Goal: Communication & Community: Ask a question

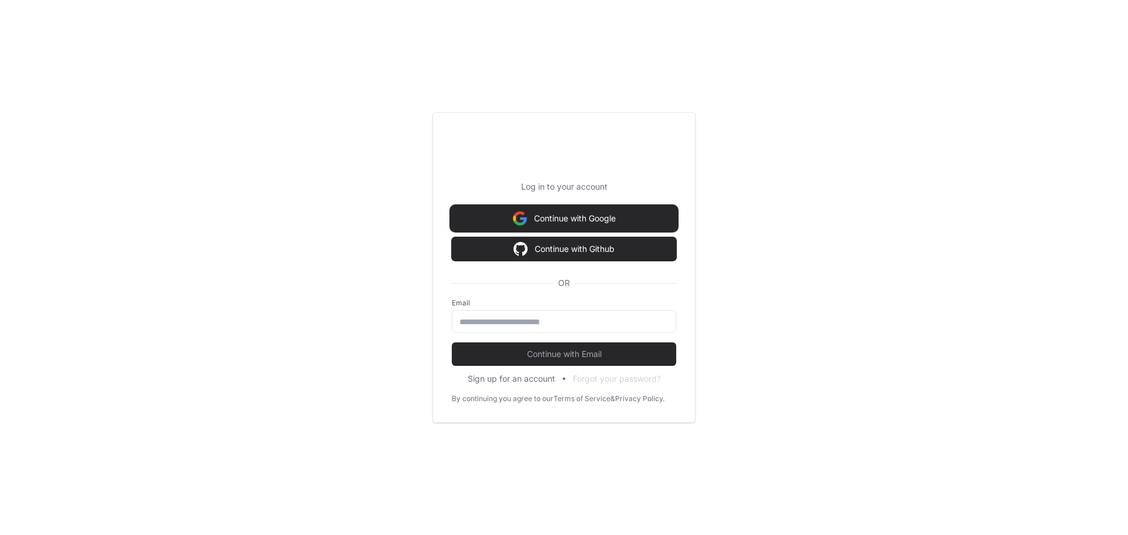
click at [598, 214] on button "Continue with Google" at bounding box center [564, 219] width 224 height 24
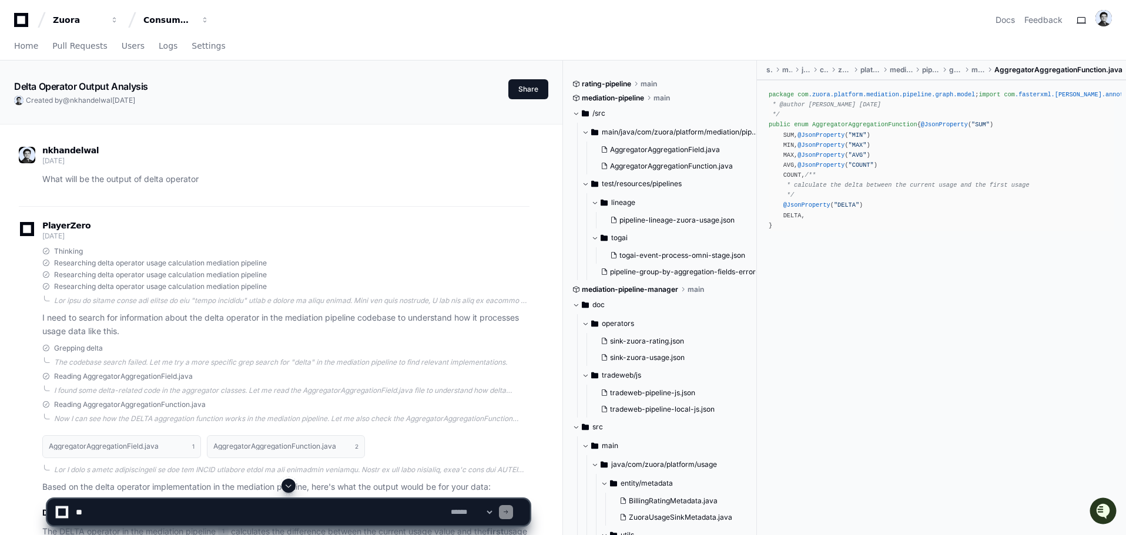
click at [222, 492] on div at bounding box center [288, 486] width 483 height 14
drag, startPoint x: 223, startPoint y: 500, endPoint x: 227, endPoint y: 508, distance: 9.7
click at [226, 507] on textarea at bounding box center [260, 513] width 375 height 26
type textarea "**********"
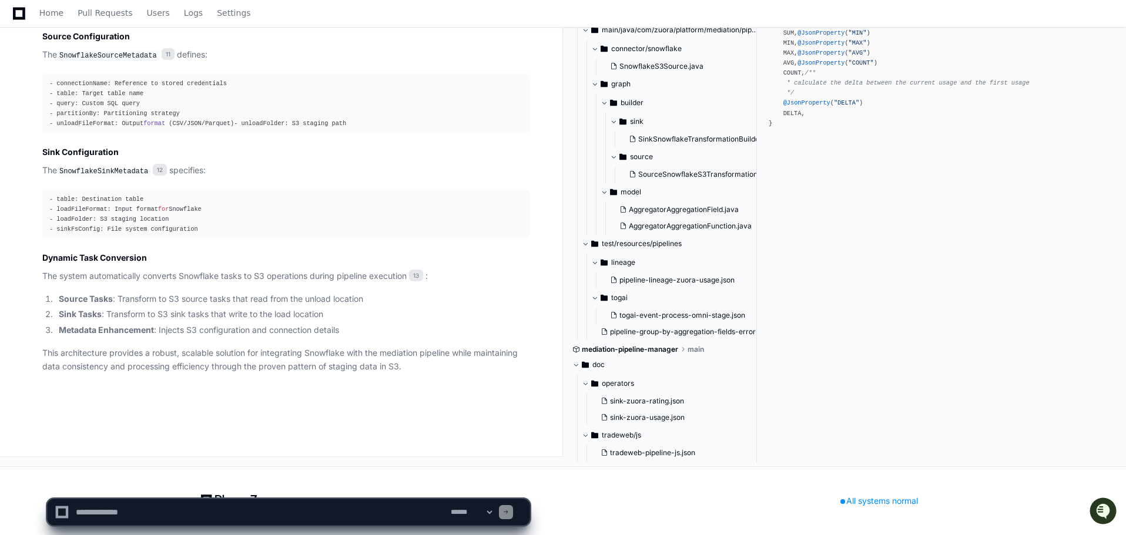
scroll to position [5221, 0]
click at [203, 506] on textarea at bounding box center [260, 513] width 375 height 26
